Goal: Information Seeking & Learning: Find contact information

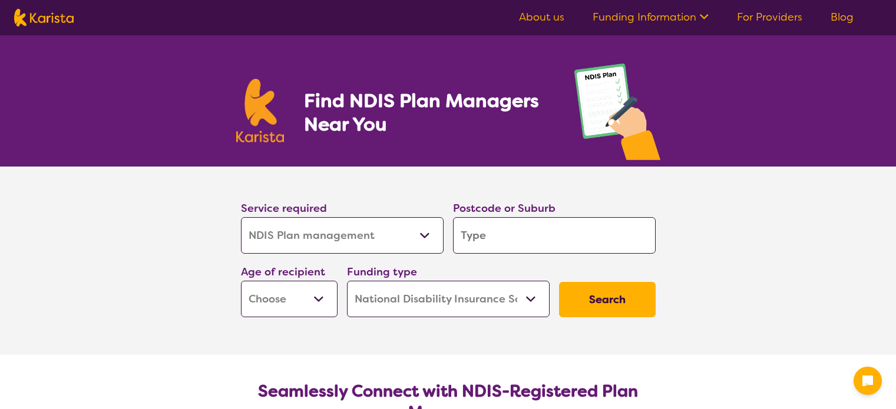
select select "NDIS Plan management"
select select "NDIS"
select select "NDIS Plan management"
select select "NDIS"
drag, startPoint x: 0, startPoint y: 0, endPoint x: 380, endPoint y: 236, distance: 447.3
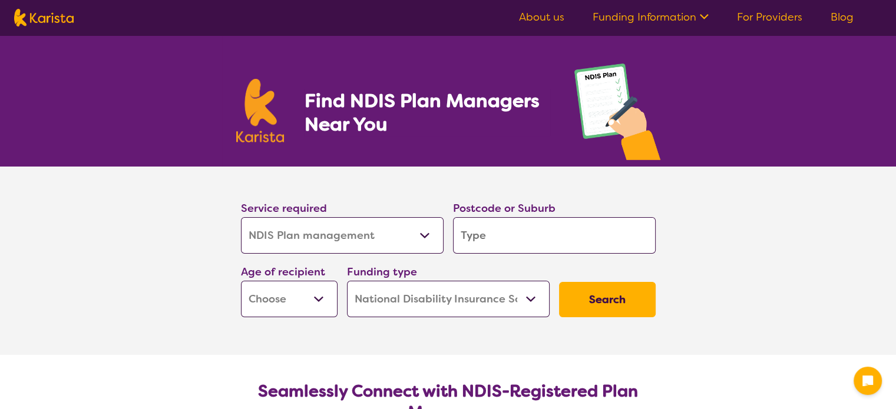
click at [380, 236] on select "Allied Health Assistant Assessment ([MEDICAL_DATA] or [MEDICAL_DATA]) Behaviour…" at bounding box center [342, 235] width 203 height 37
click at [505, 234] on input "search" at bounding box center [554, 235] width 203 height 37
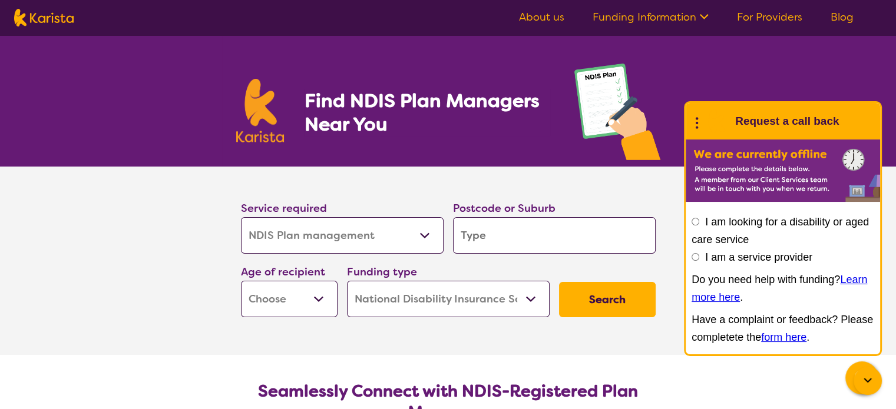
type input "2"
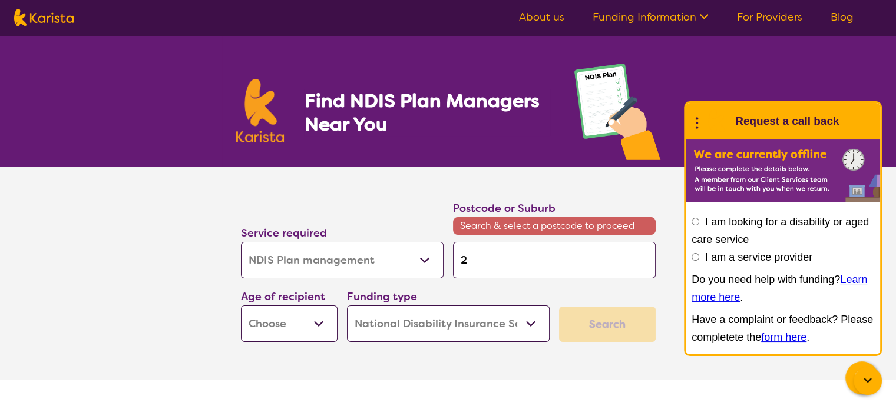
type input "24"
type input "245"
type input "2451"
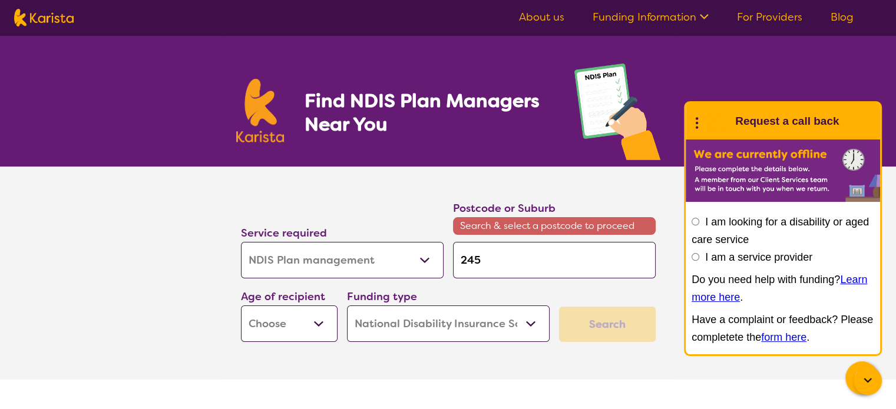
type input "2451"
type input "245"
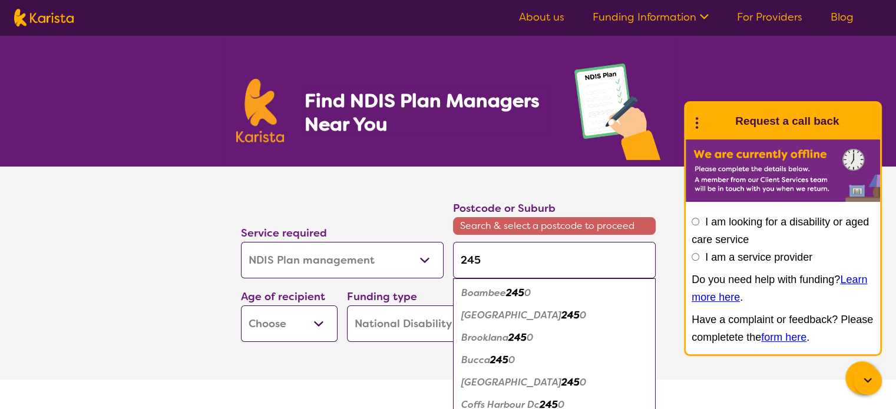
type input "2452"
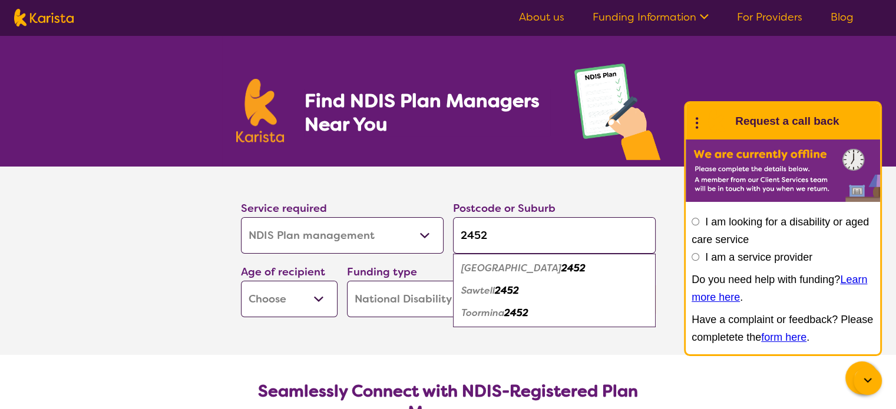
type input "2452"
click at [485, 263] on em "[GEOGRAPHIC_DATA]" at bounding box center [511, 268] width 100 height 12
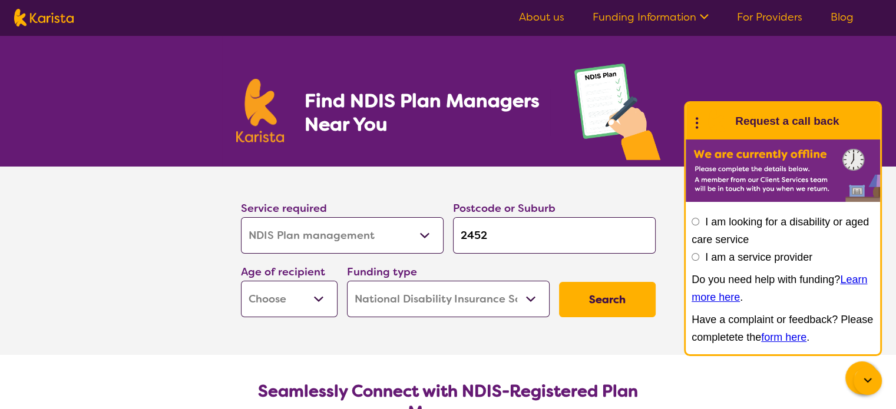
click at [257, 303] on select "Early Childhood - 0 to 9 Child - 10 to 11 Adolescent - 12 to 17 Adult - 18 to 6…" at bounding box center [289, 299] width 97 height 37
select select "AD"
click at [241, 281] on select "Early Childhood - 0 to 9 Child - 10 to 11 Adolescent - 12 to 17 Adult - 18 to 6…" at bounding box center [289, 299] width 97 height 37
select select "AD"
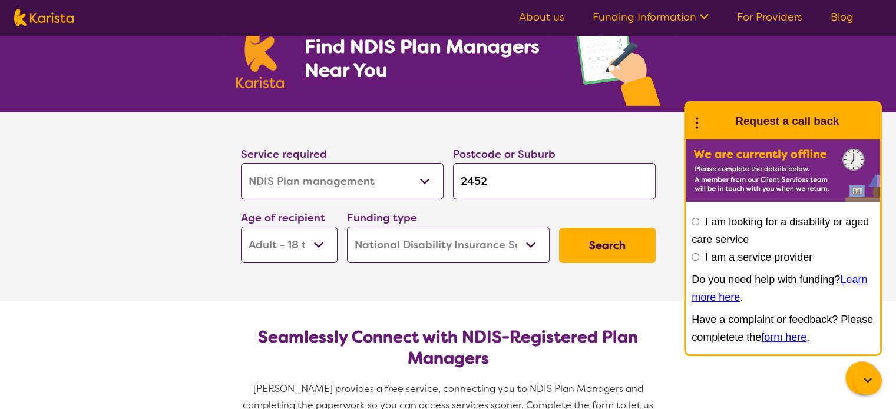
scroll to position [118, 0]
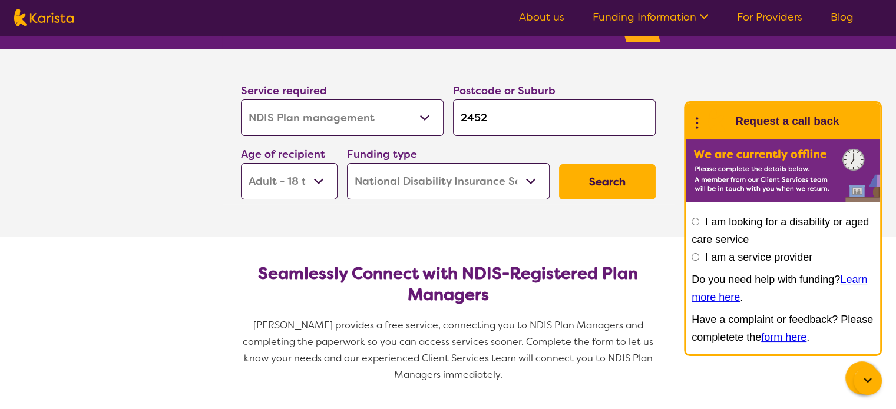
click at [601, 183] on button "Search" at bounding box center [607, 181] width 97 height 35
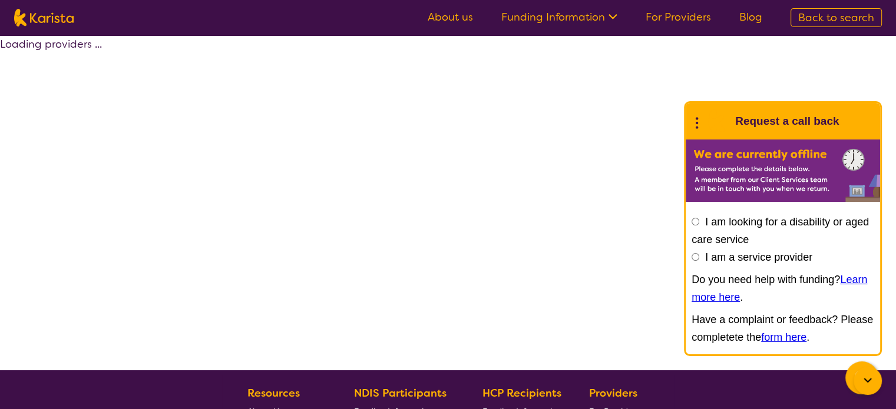
select select "by_score"
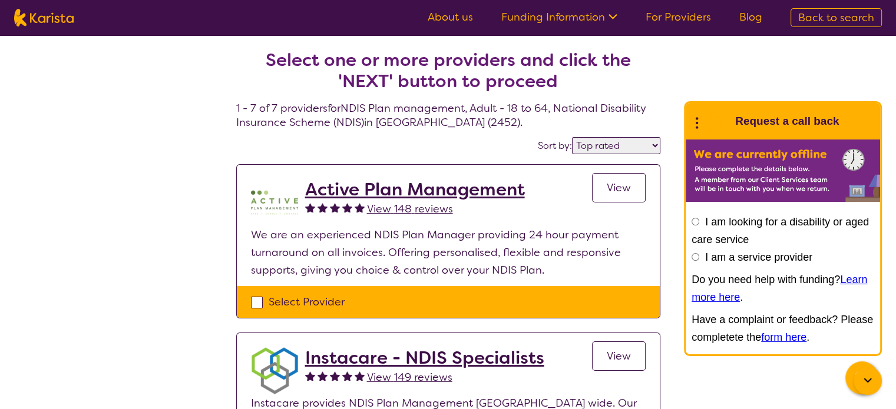
click at [372, 197] on h2 "Active Plan Management" at bounding box center [415, 189] width 220 height 21
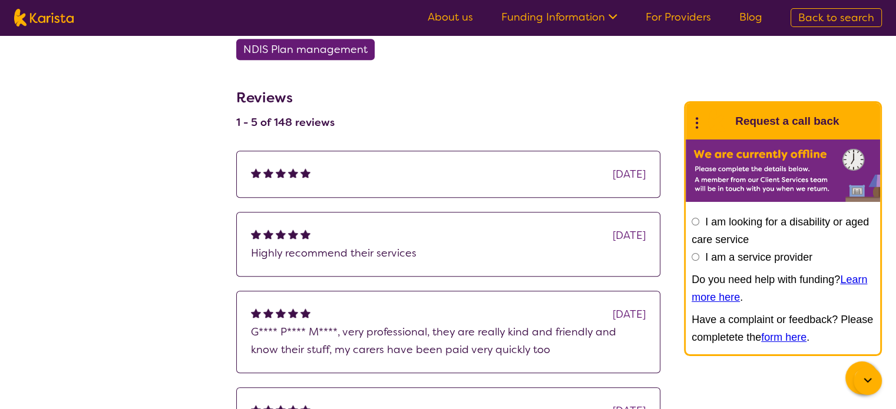
scroll to position [942, 0]
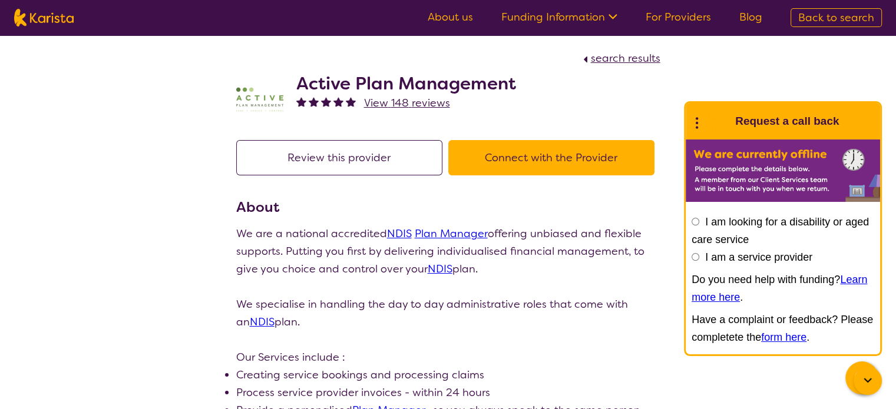
select select "by_score"
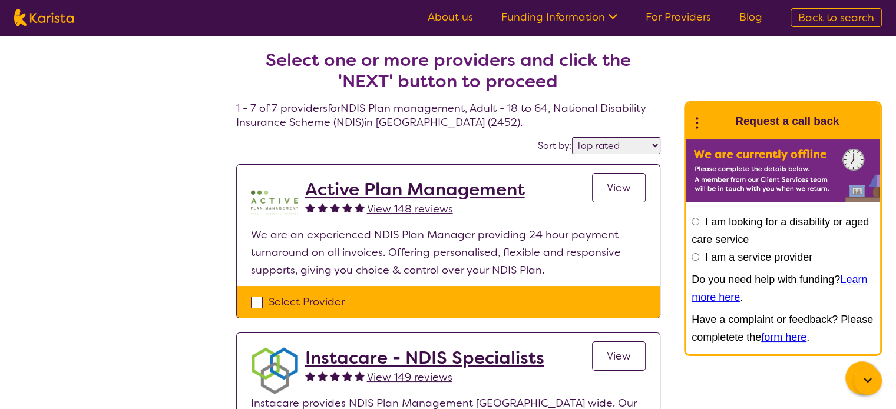
select select "NDIS Plan management"
select select "AD"
select select "NDIS"
select select "NDIS Plan management"
select select "AD"
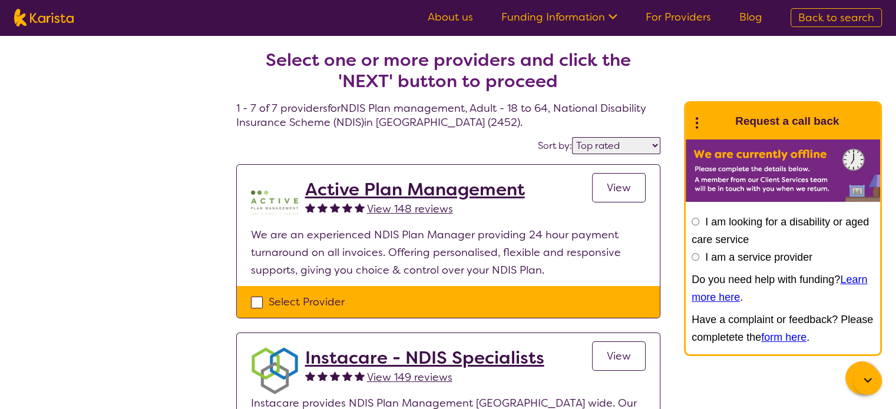
select select "NDIS"
